Goal: Use online tool/utility: Utilize a website feature to perform a specific function

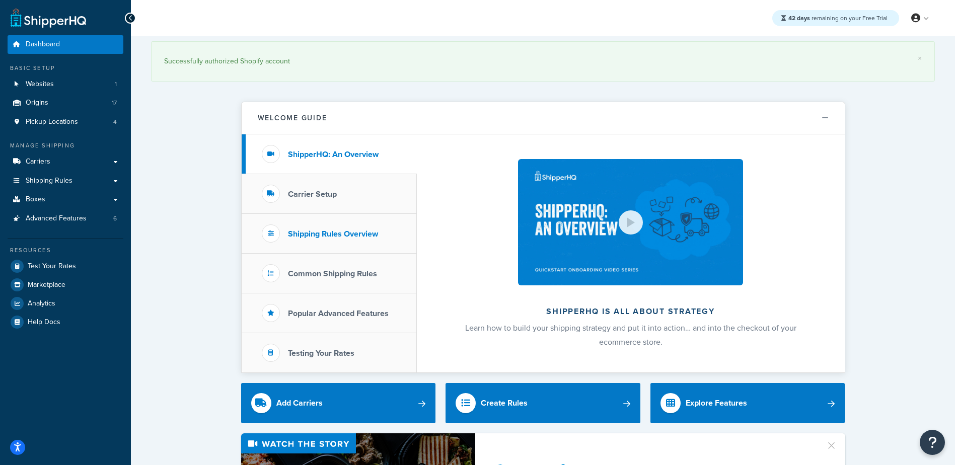
click at [330, 231] on h3 "Shipping Rules Overview" at bounding box center [333, 234] width 90 height 9
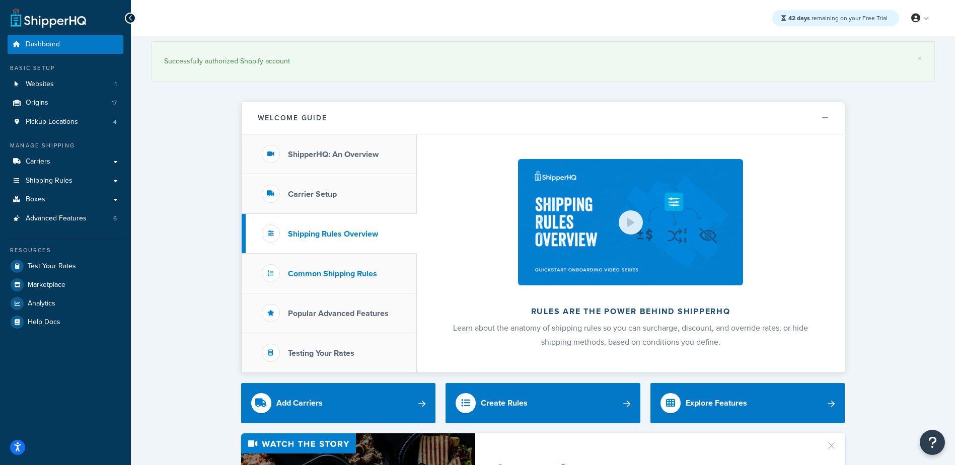
drag, startPoint x: 330, startPoint y: 231, endPoint x: 327, endPoint y: 279, distance: 48.4
click at [327, 279] on li "Common Shipping Rules" at bounding box center [329, 274] width 175 height 40
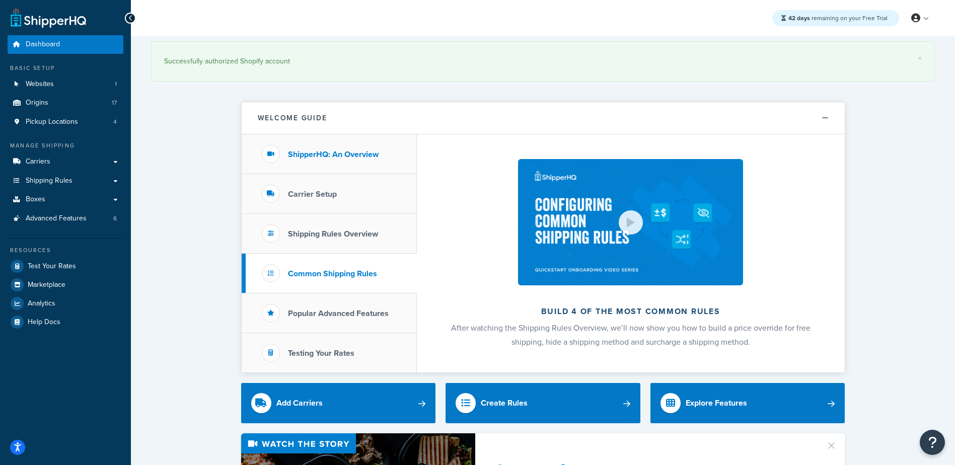
click at [324, 153] on h3 "ShipperHQ: An Overview" at bounding box center [333, 154] width 91 height 9
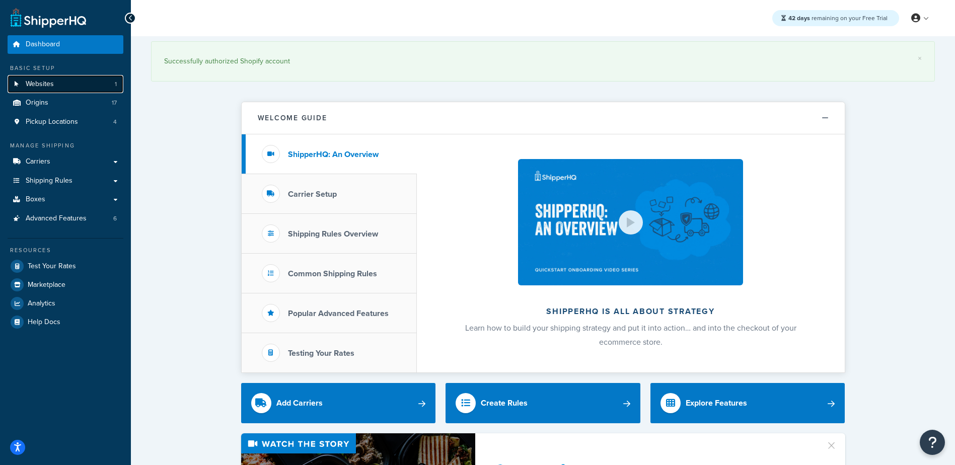
click at [60, 89] on link "Websites 1" at bounding box center [66, 84] width 116 height 19
click at [42, 105] on span "Origins" at bounding box center [37, 103] width 23 height 9
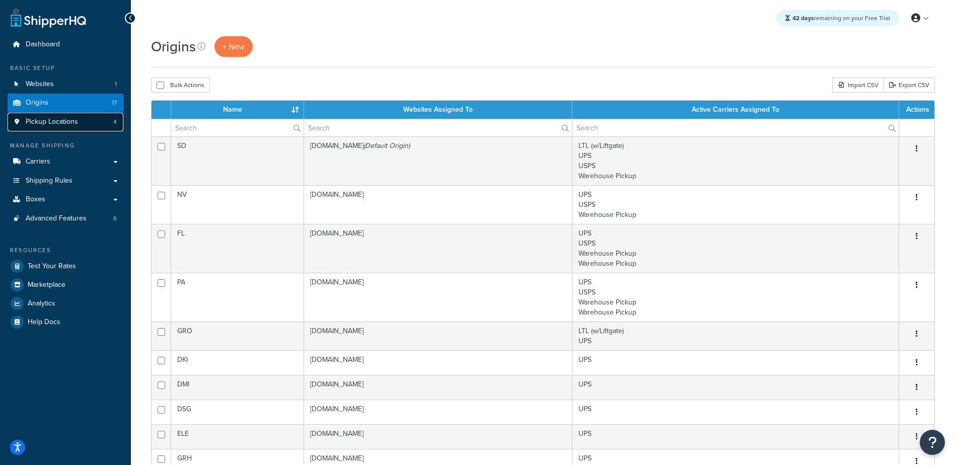
click at [72, 122] on span "Pickup Locations" at bounding box center [52, 122] width 52 height 9
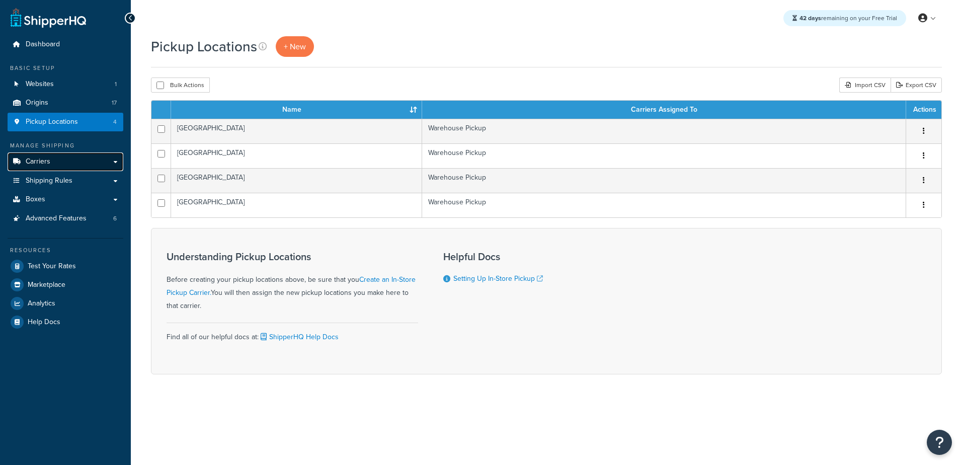
drag, startPoint x: 0, startPoint y: 0, endPoint x: 64, endPoint y: 159, distance: 171.4
click at [64, 159] on link "Carriers" at bounding box center [66, 162] width 116 height 19
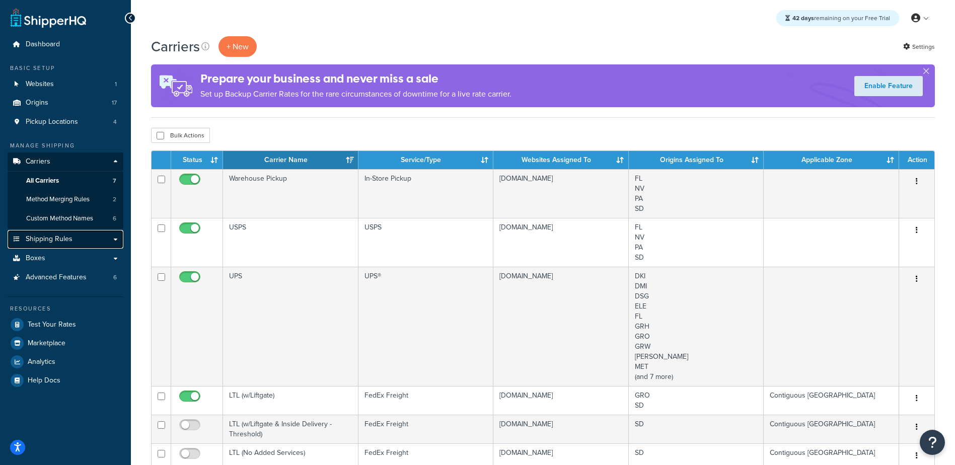
click at [62, 246] on link "Shipping Rules" at bounding box center [66, 239] width 116 height 19
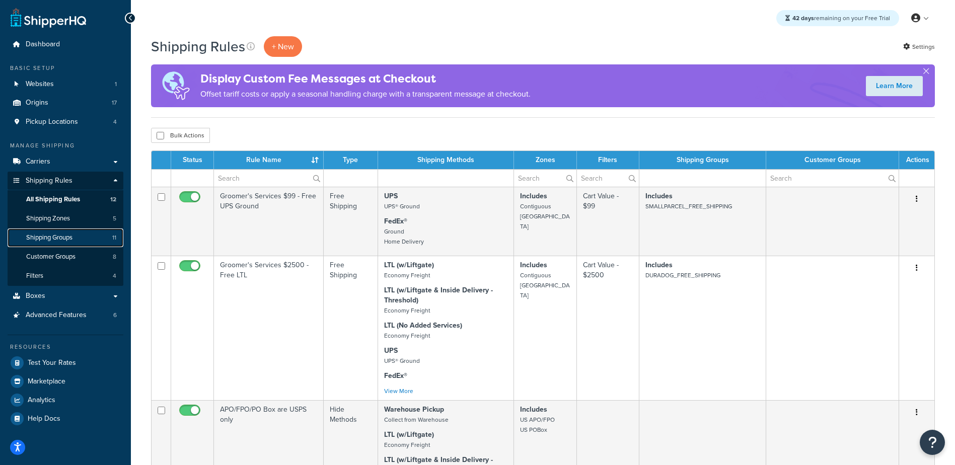
click at [64, 234] on span "Shipping Groups" at bounding box center [49, 238] width 46 height 9
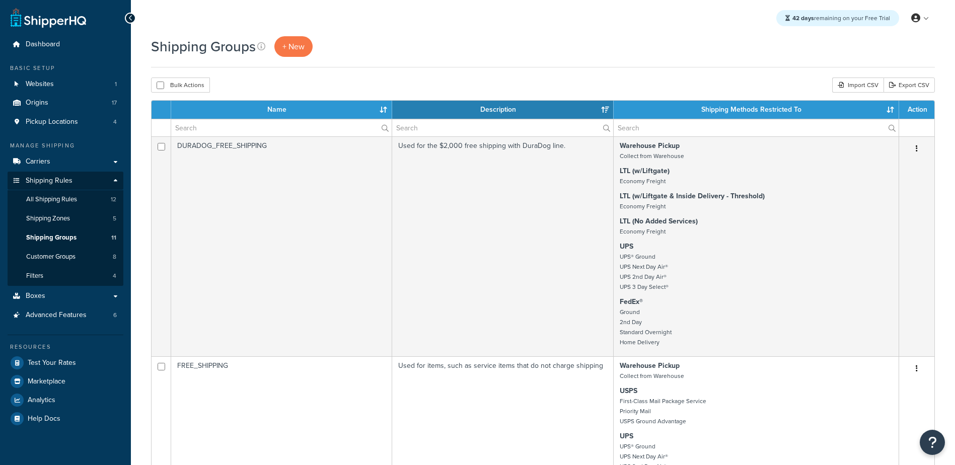
select select "15"
click at [88, 314] on link "Advanced Features 6" at bounding box center [66, 315] width 116 height 19
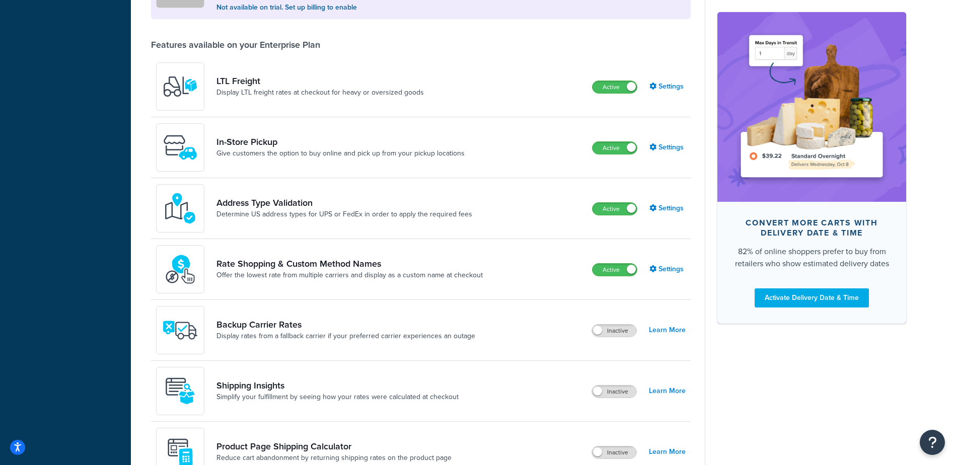
scroll to position [295, 0]
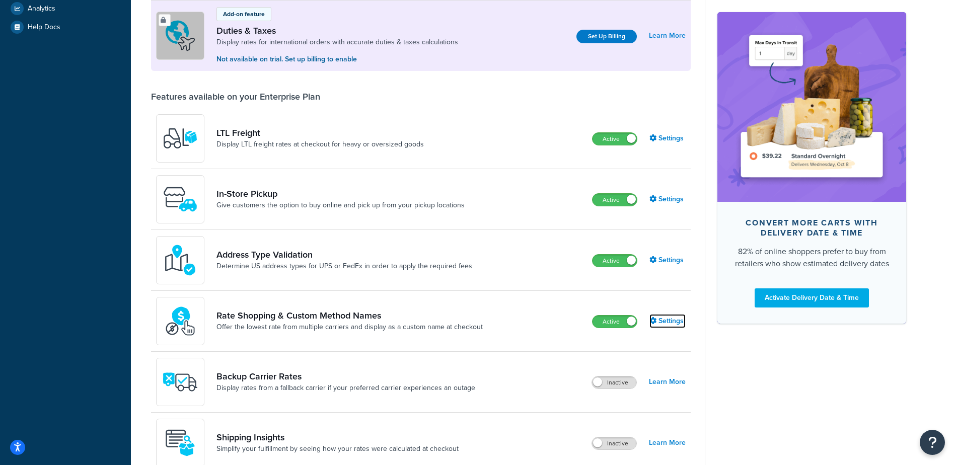
click at [668, 319] on link "Settings" at bounding box center [667, 321] width 36 height 14
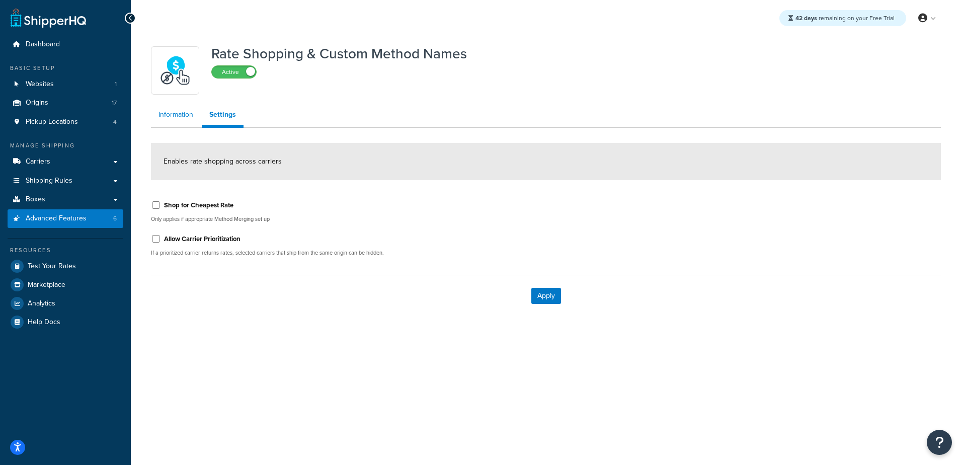
click at [178, 112] on link "Information" at bounding box center [176, 115] width 50 height 20
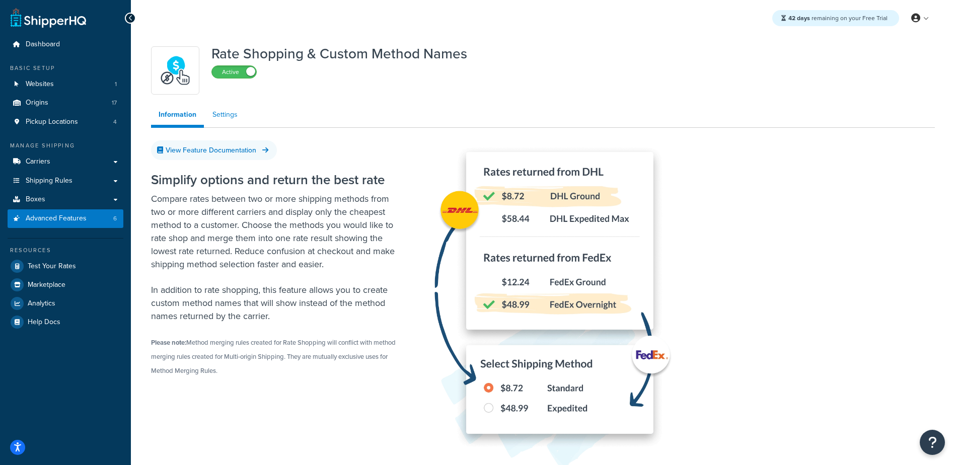
click at [224, 111] on link "Settings" at bounding box center [225, 115] width 40 height 20
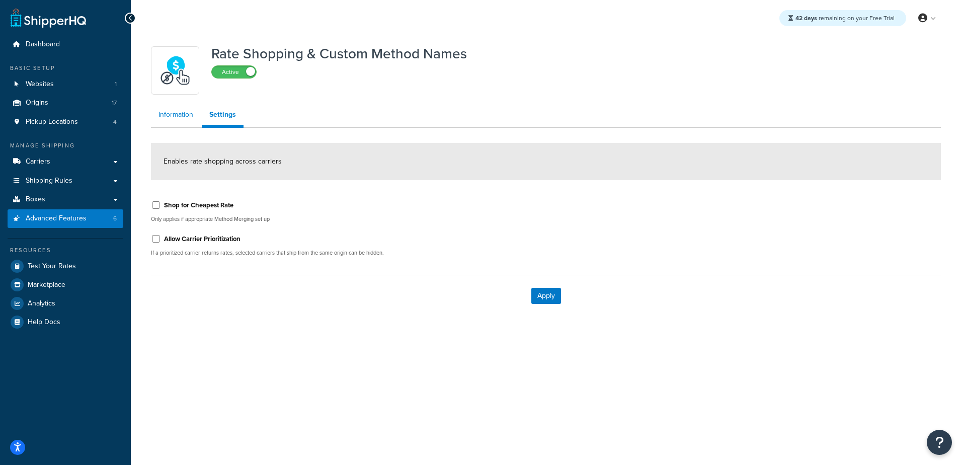
click at [186, 121] on link "Information" at bounding box center [176, 115] width 50 height 20
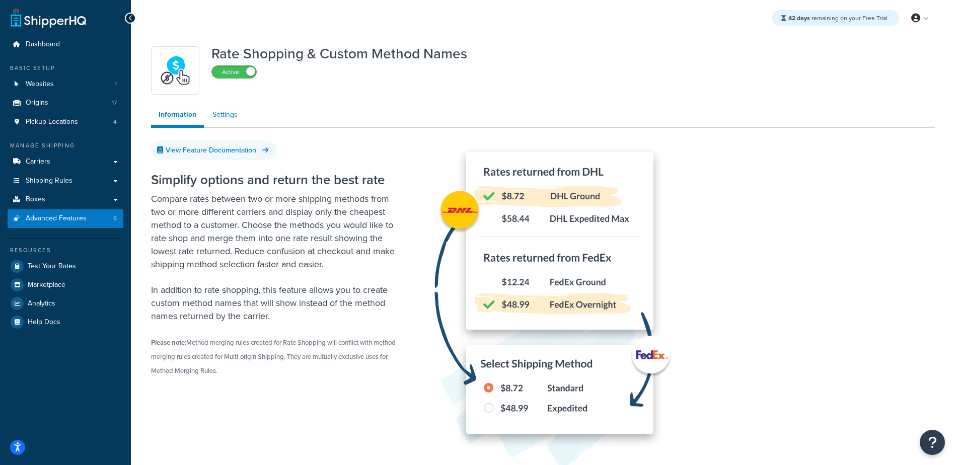
click at [230, 118] on link "Settings" at bounding box center [225, 115] width 40 height 20
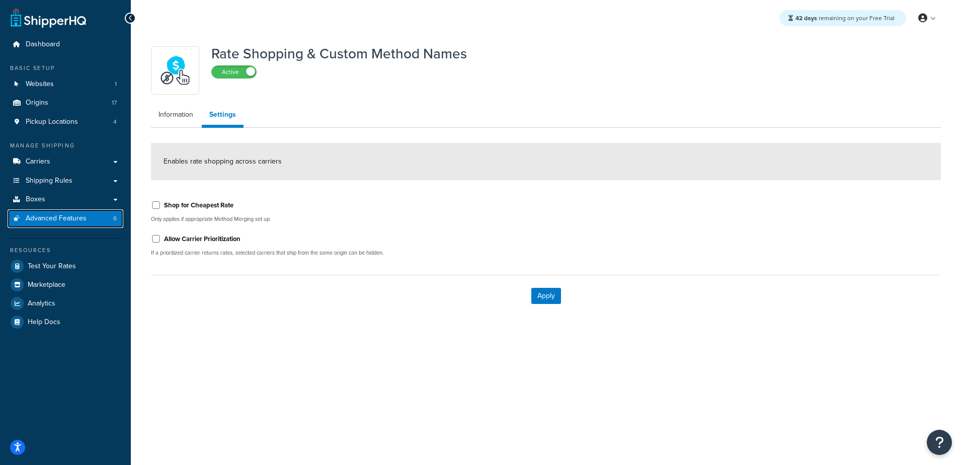
click at [55, 218] on span "Advanced Features" at bounding box center [56, 218] width 61 height 9
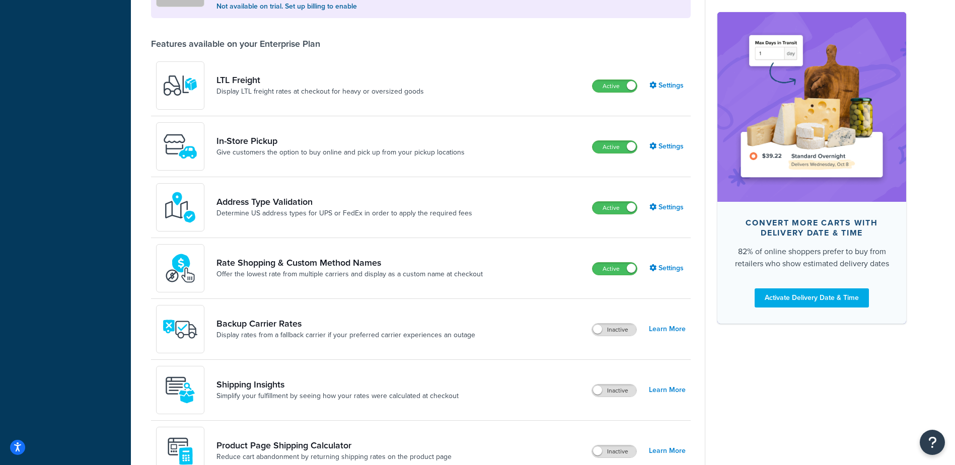
scroll to position [352, 0]
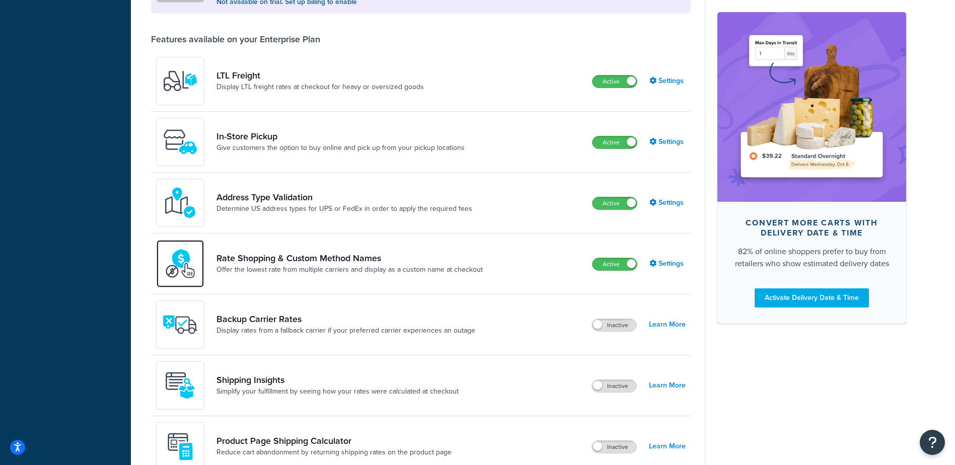
click at [178, 257] on img at bounding box center [180, 263] width 35 height 35
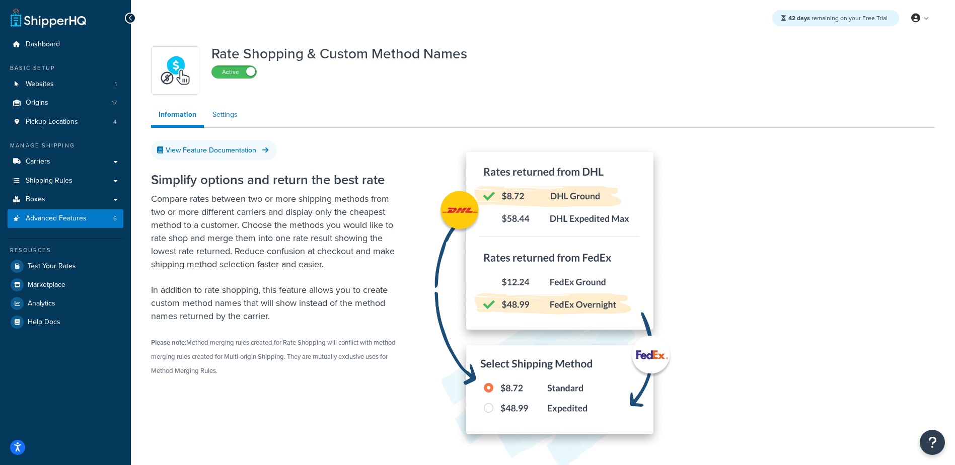
click at [230, 113] on link "Settings" at bounding box center [225, 115] width 40 height 20
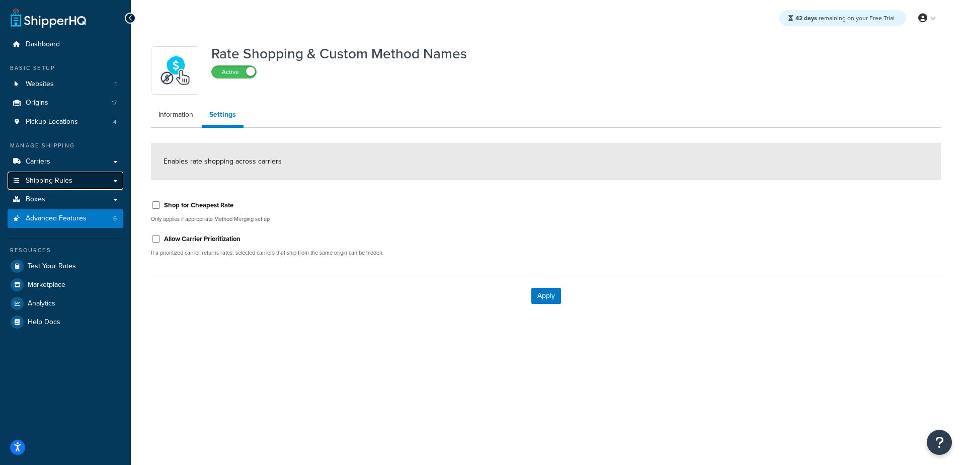
click at [68, 183] on span "Shipping Rules" at bounding box center [49, 181] width 47 height 9
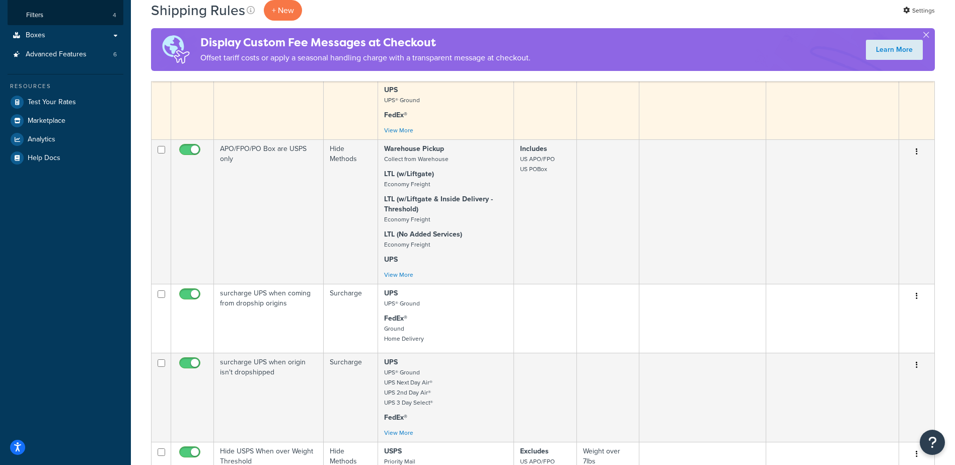
scroll to position [101, 0]
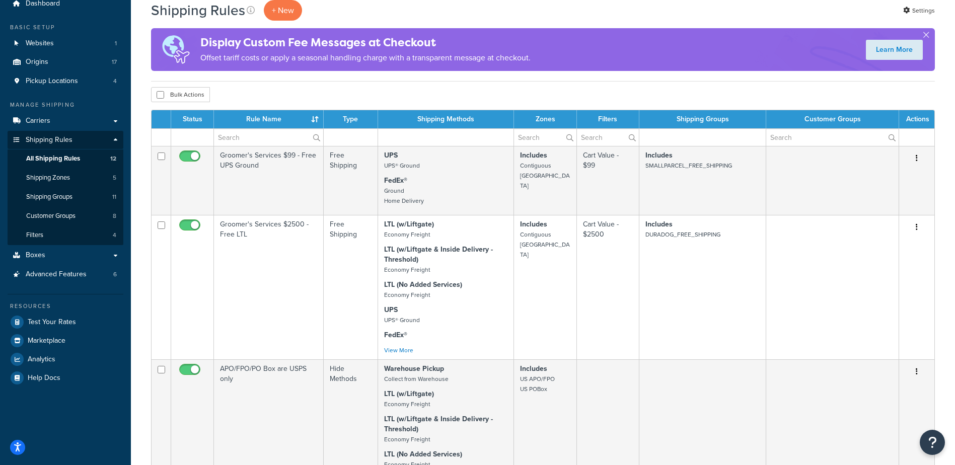
scroll to position [151, 0]
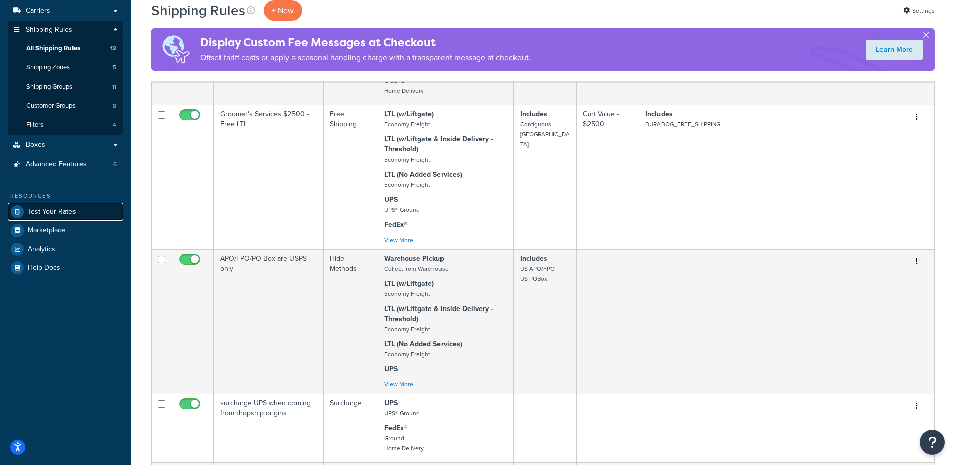
click at [65, 211] on span "Test Your Rates" at bounding box center [52, 212] width 48 height 9
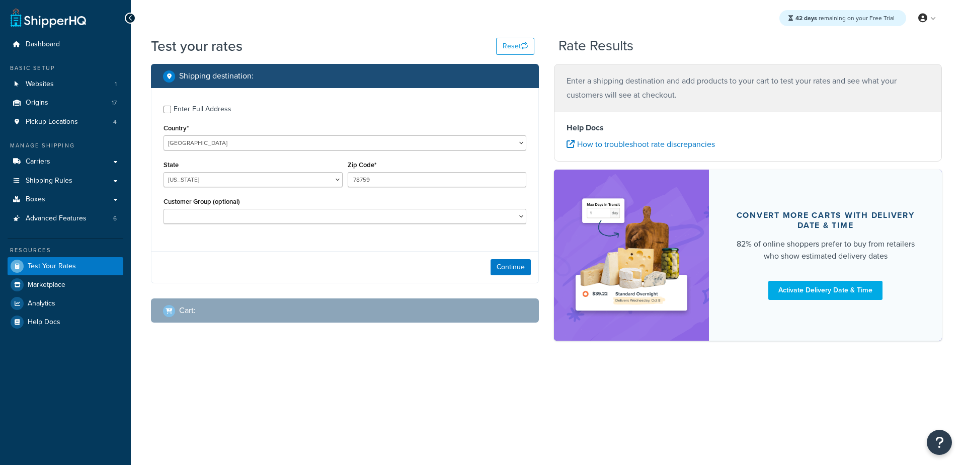
select select "[GEOGRAPHIC_DATA]"
click at [512, 269] on button "Continue" at bounding box center [511, 267] width 40 height 16
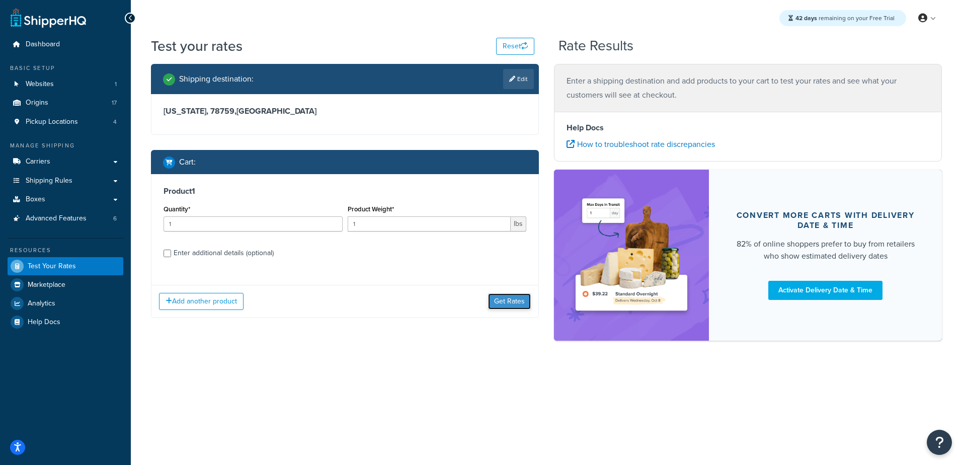
click at [505, 301] on button "Get Rates" at bounding box center [509, 301] width 43 height 16
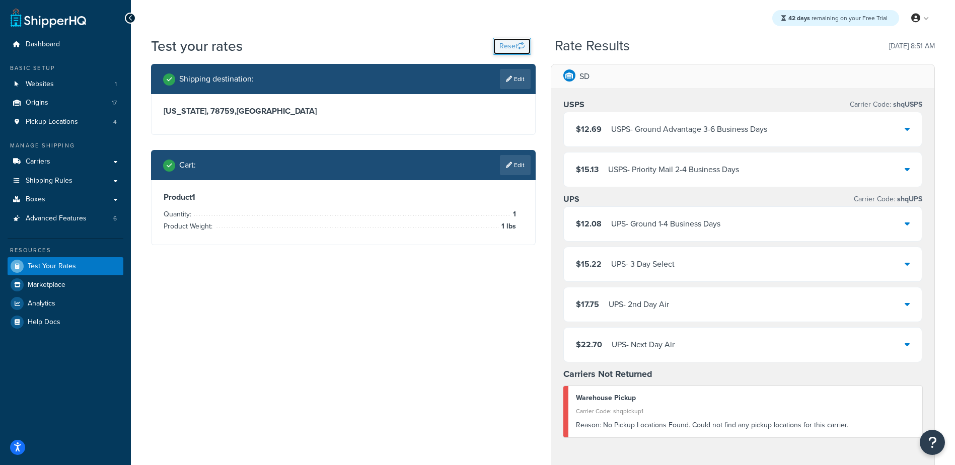
click at [514, 46] on button "Reset" at bounding box center [512, 46] width 38 height 17
select select "[GEOGRAPHIC_DATA]"
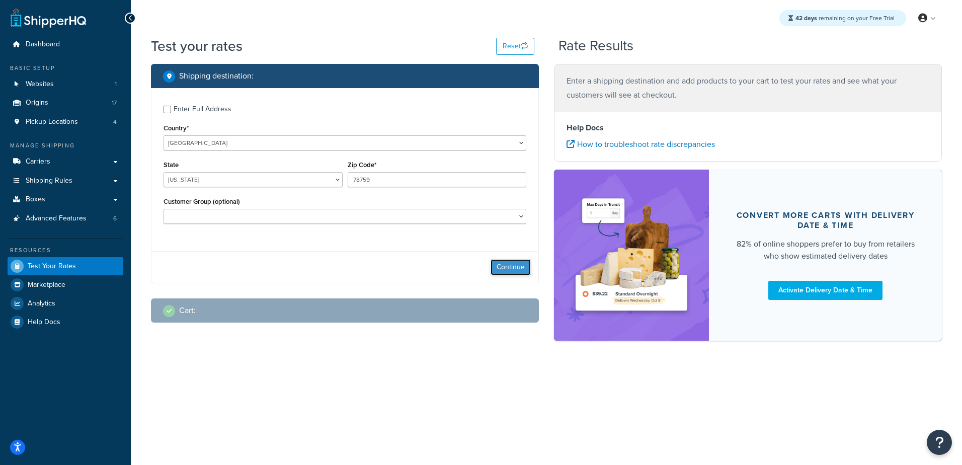
click at [495, 265] on button "Continue" at bounding box center [511, 267] width 40 height 16
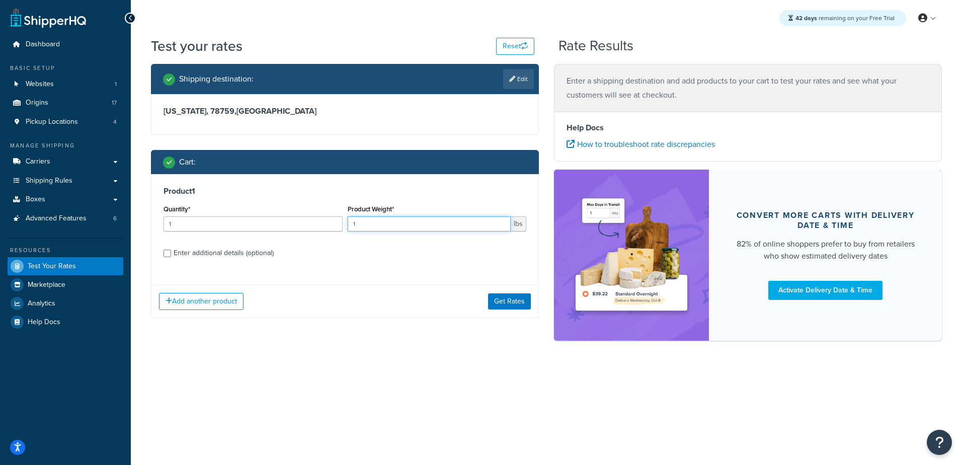
click at [367, 222] on input "1" at bounding box center [430, 223] width 164 height 15
drag, startPoint x: 341, startPoint y: 225, endPoint x: 304, endPoint y: 221, distance: 37.5
click at [304, 221] on div "Quantity* 1 Product Weight* 1 lbs" at bounding box center [345, 220] width 368 height 37
type input "500"
click at [506, 301] on button "Get Rates" at bounding box center [509, 301] width 43 height 16
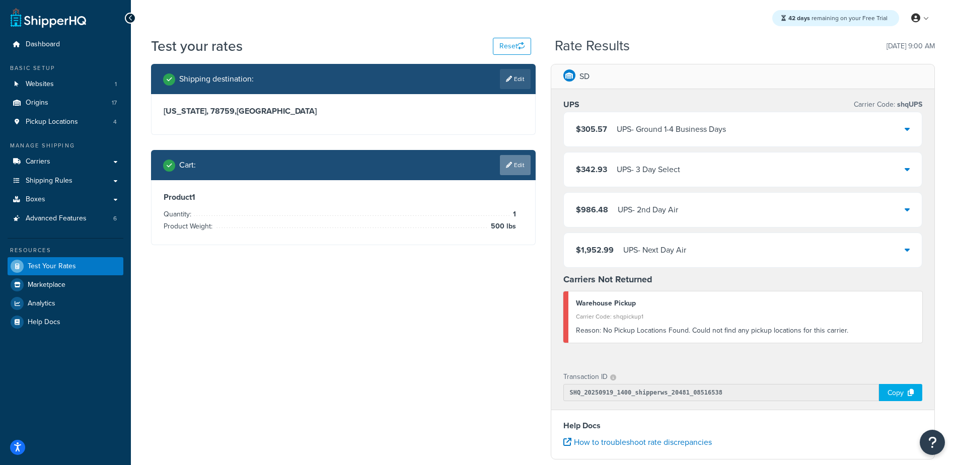
click at [521, 167] on link "Edit" at bounding box center [515, 165] width 31 height 20
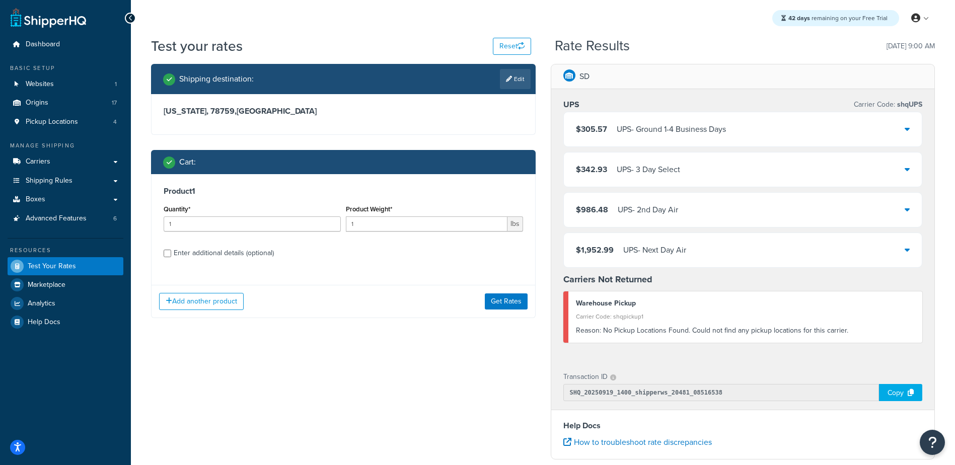
click at [262, 247] on div "Enter additional details (optional)" at bounding box center [224, 253] width 100 height 14
click at [171, 250] on input "Enter additional details (optional)" at bounding box center [168, 254] width 8 height 8
checkbox input "true"
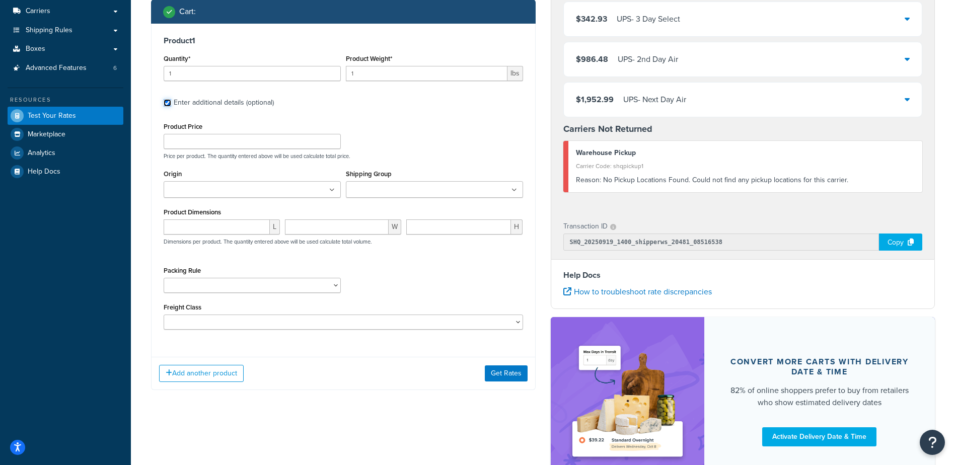
scroll to position [151, 0]
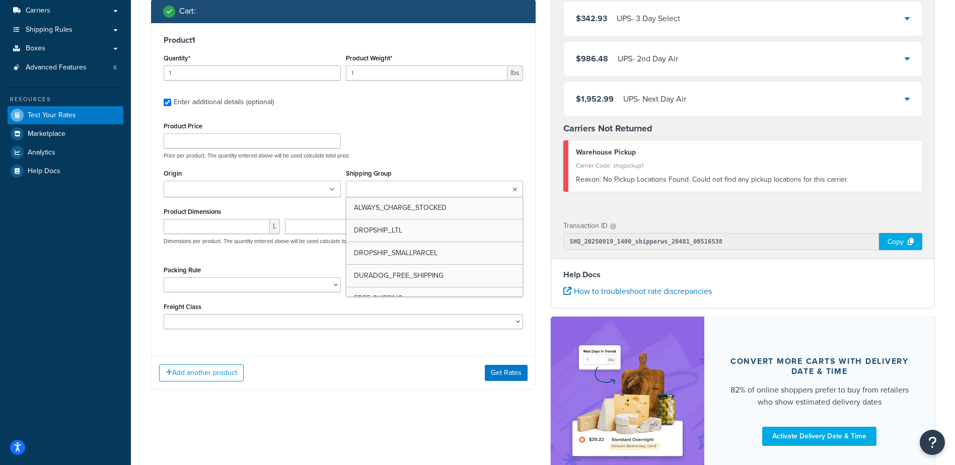
click at [490, 187] on ul at bounding box center [434, 189] width 177 height 17
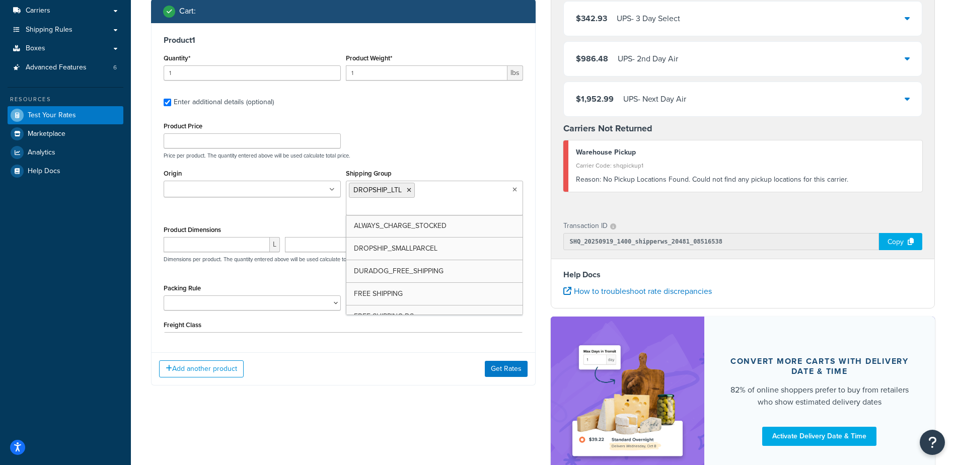
click at [481, 156] on p "Price per product. The quantity entered above will be used calculate total pric…" at bounding box center [343, 155] width 364 height 7
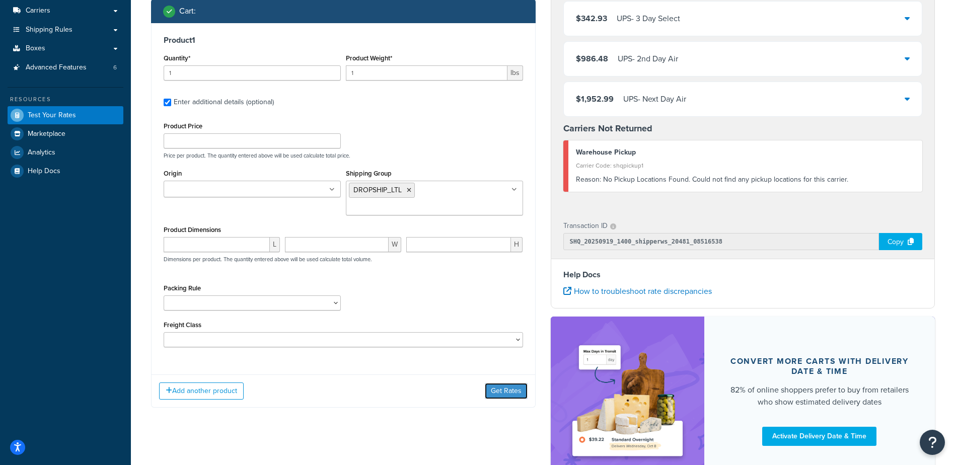
click at [504, 383] on button "Get Rates" at bounding box center [506, 391] width 43 height 16
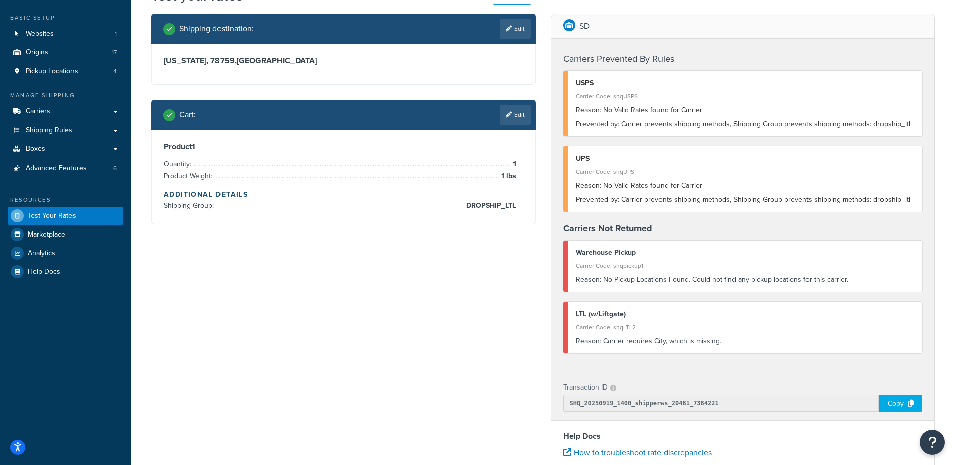
scroll to position [0, 0]
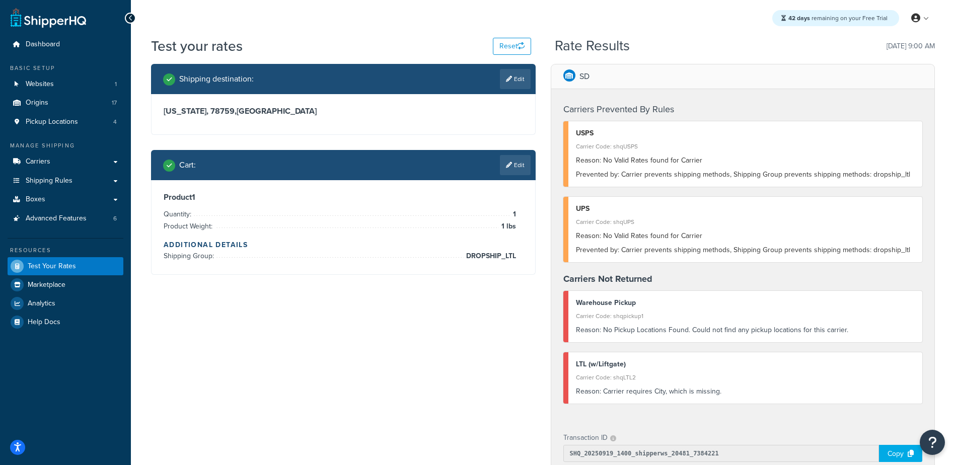
click at [511, 77] on link "Edit" at bounding box center [515, 79] width 31 height 20
select select "[GEOGRAPHIC_DATA]"
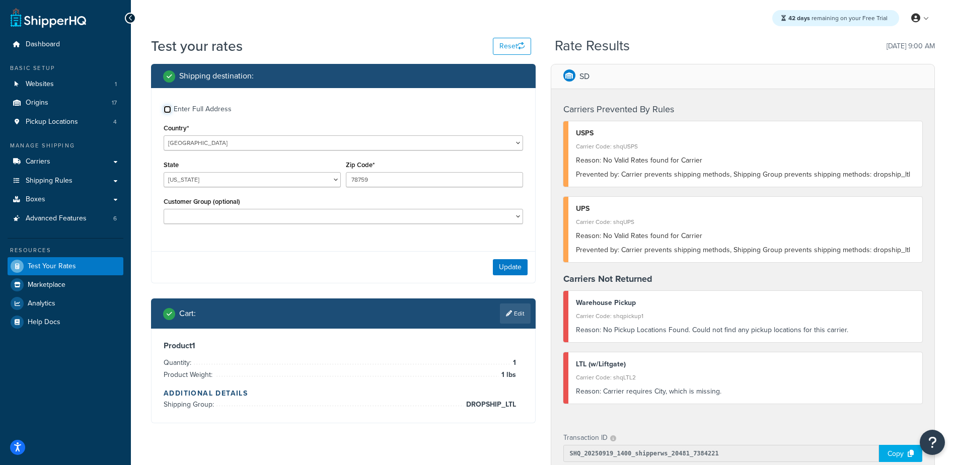
click at [171, 108] on input "Enter Full Address" at bounding box center [168, 110] width 8 height 8
checkbox input "true"
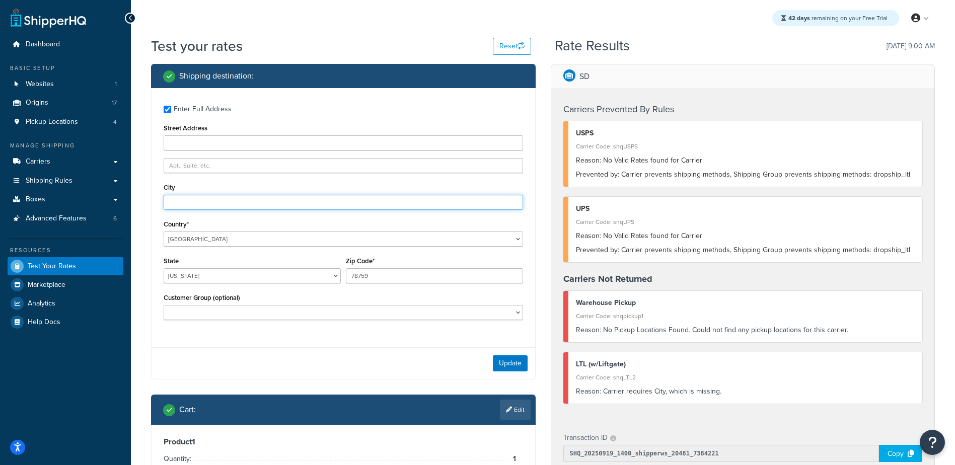
click at [222, 203] on input "City" at bounding box center [343, 202] width 359 height 15
type input "[GEOGRAPHIC_DATA]"
select select "SD"
type input "57033"
click at [507, 366] on button "Update" at bounding box center [510, 363] width 35 height 16
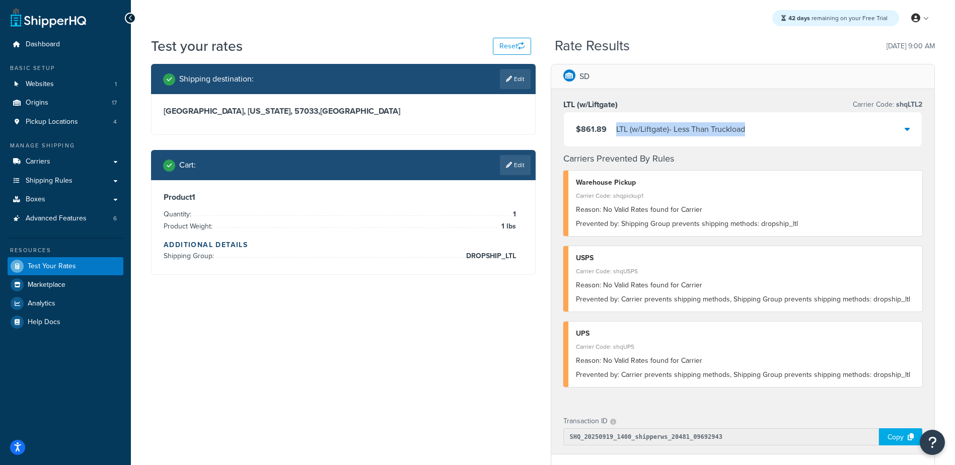
drag, startPoint x: 767, startPoint y: 129, endPoint x: 616, endPoint y: 130, distance: 150.5
click at [616, 130] on div "$861.89 LTL (w/Liftgate) - Less Than Truckload" at bounding box center [743, 129] width 358 height 34
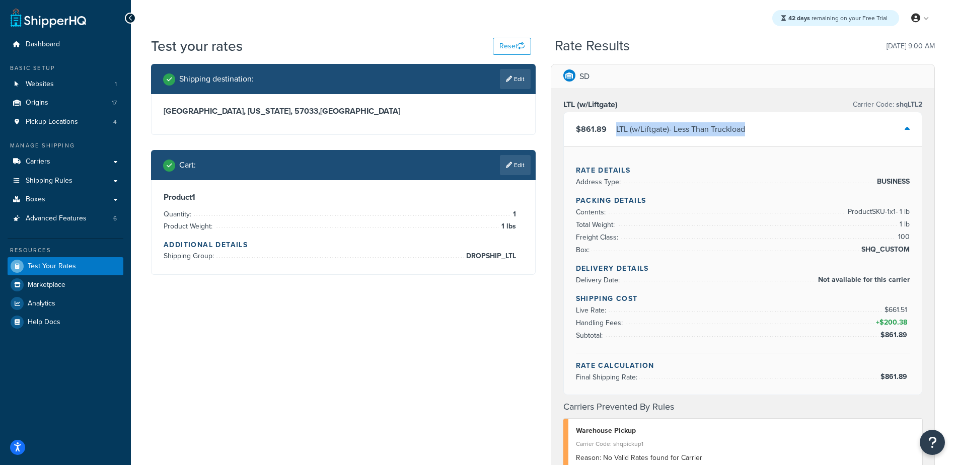
copy div "LTL (w/Liftgate) - Less Than Truckload"
